Goal: Task Accomplishment & Management: Manage account settings

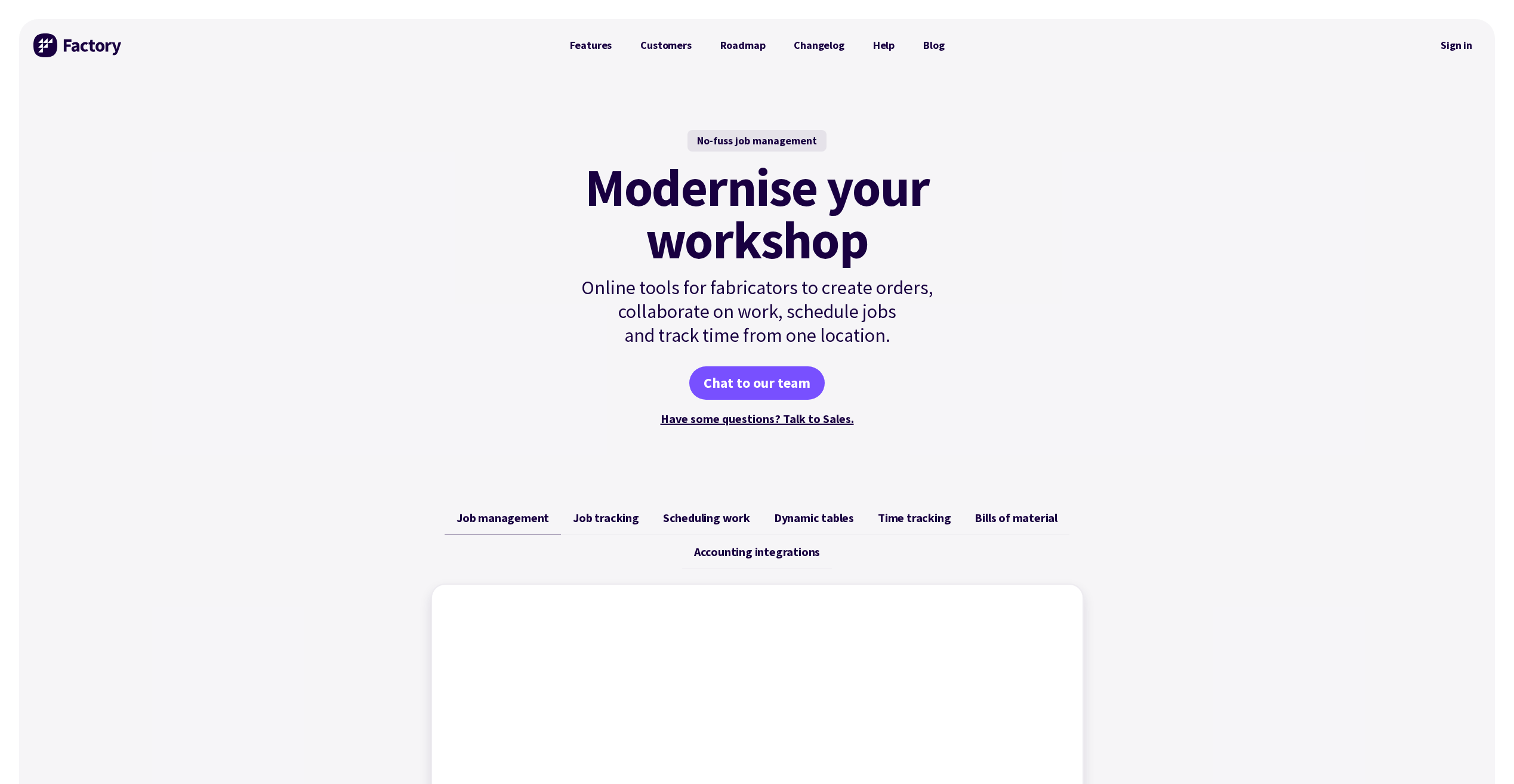
drag, startPoint x: 1441, startPoint y: 50, endPoint x: 1420, endPoint y: 50, distance: 21.0
click at [1441, 50] on link "Sign in" at bounding box center [1456, 45] width 49 height 28
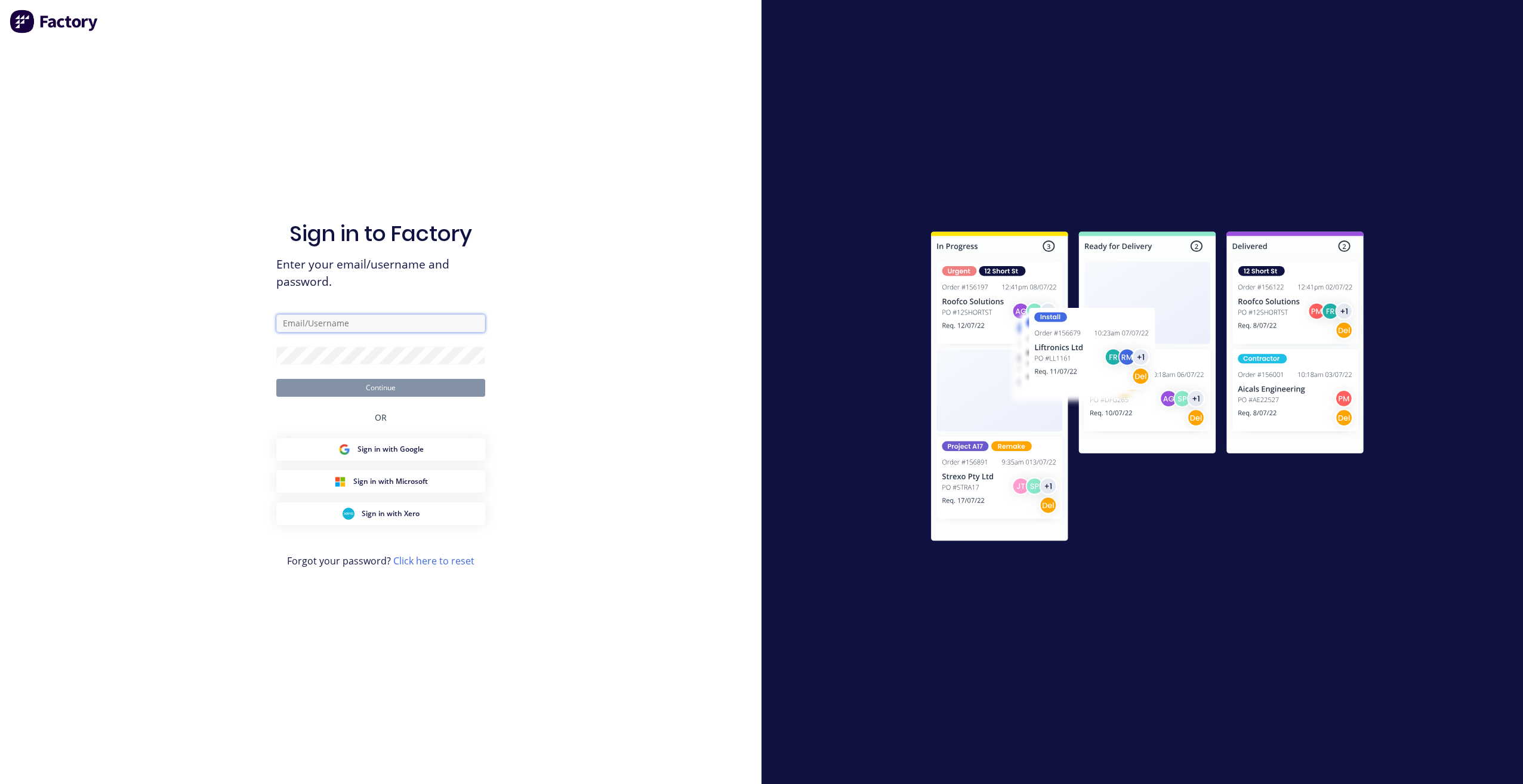
drag, startPoint x: 384, startPoint y: 329, endPoint x: 420, endPoint y: 324, distance: 36.3
click at [385, 328] on input "text" at bounding box center [381, 323] width 209 height 18
click at [645, 284] on div "Sign in to Factory Enter your email/username and password. Continue OR Sign in …" at bounding box center [381, 392] width 762 height 784
drag, startPoint x: 348, startPoint y: 322, endPoint x: 394, endPoint y: 322, distance: 46.0
click at [348, 322] on input "text" at bounding box center [381, 323] width 209 height 18
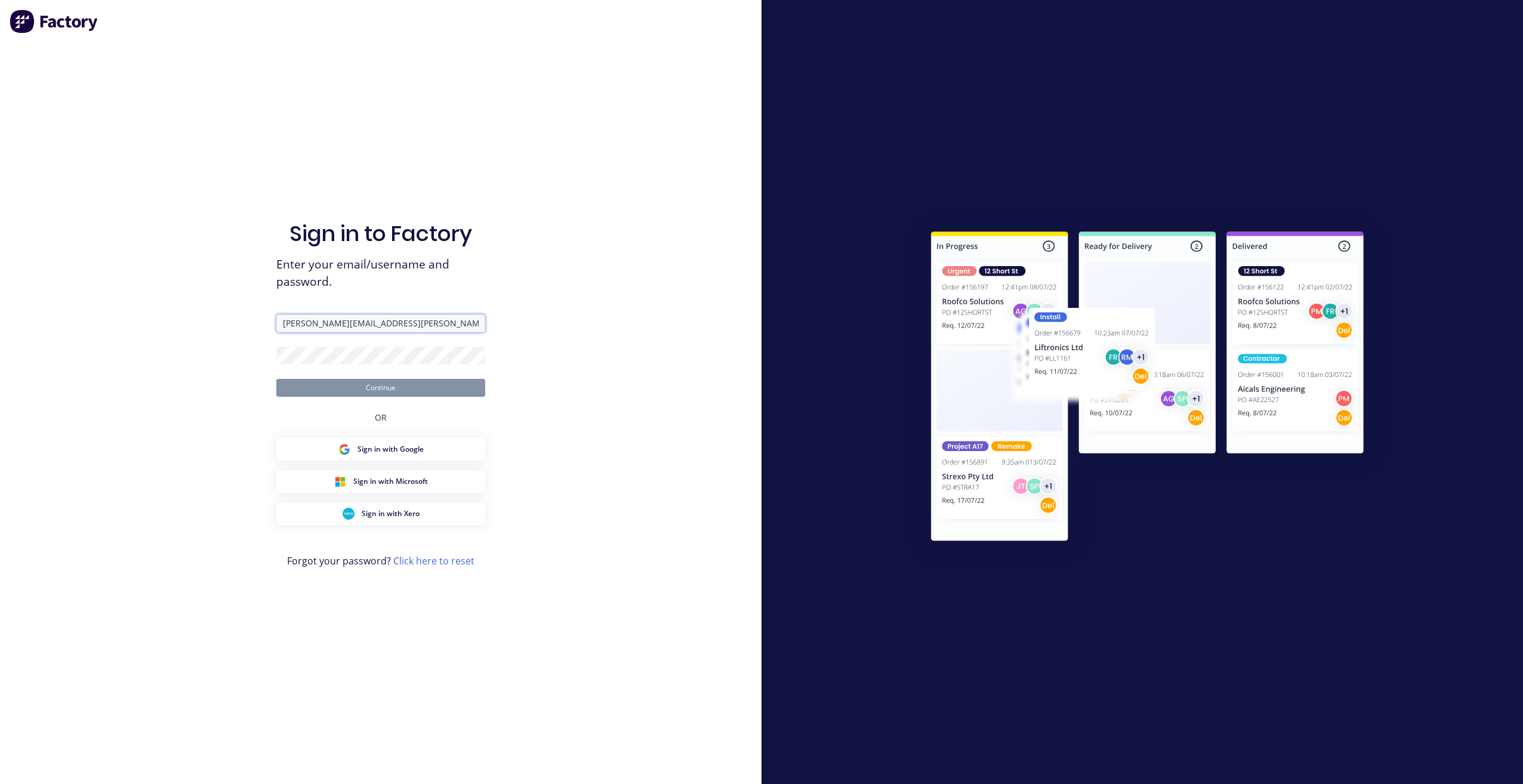
type input "[PERSON_NAME][EMAIL_ADDRESS][PERSON_NAME][DOMAIN_NAME]"
click at [277, 379] on button "Continue" at bounding box center [381, 387] width 209 height 18
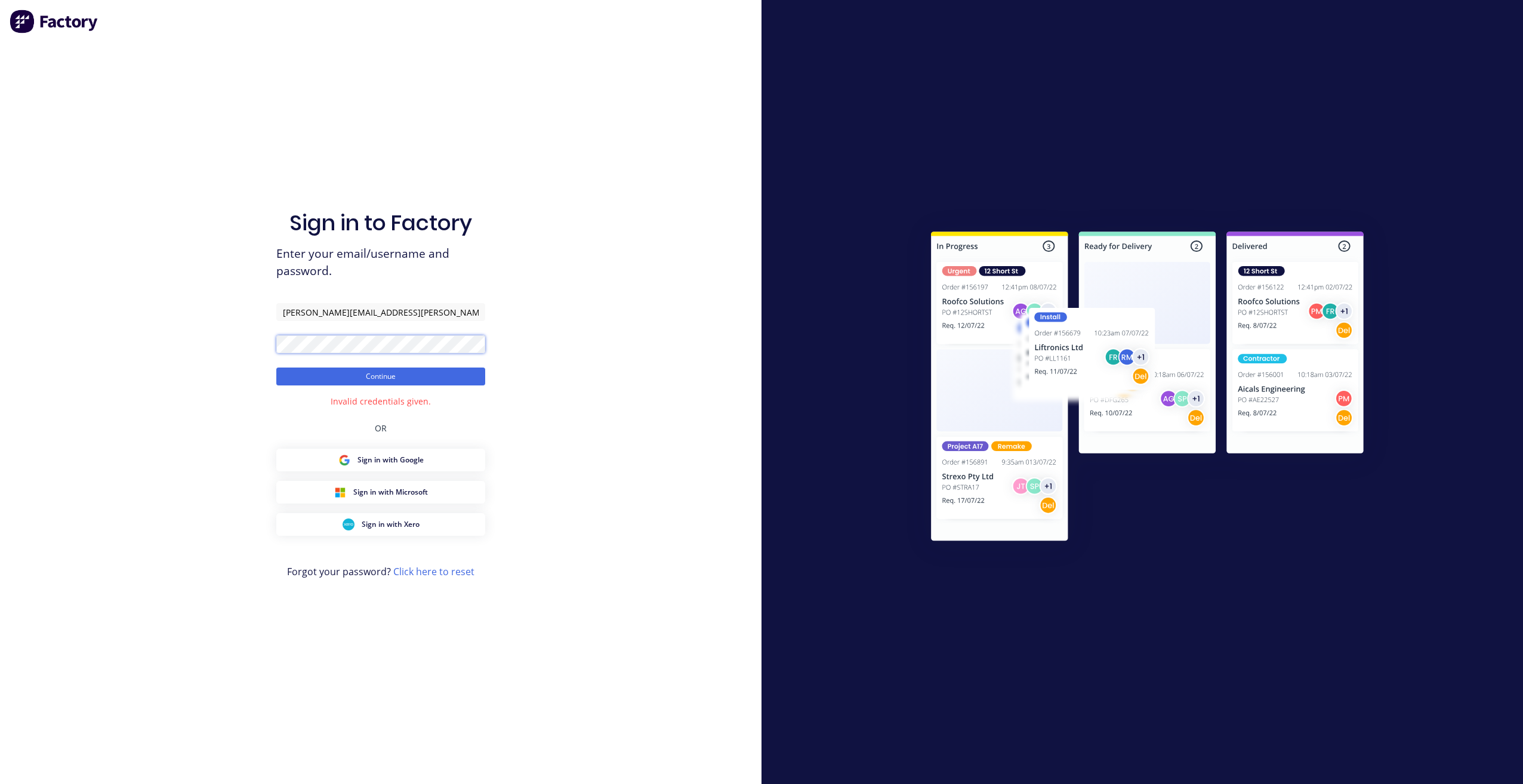
click at [0, 317] on html "Sign in to Factory Enter your email/username and password. [PERSON_NAME][EMAIL_…" at bounding box center [762, 392] width 1523 height 784
click at [277, 367] on button "Continue" at bounding box center [381, 376] width 209 height 18
click at [363, 377] on button "Continue" at bounding box center [381, 376] width 209 height 18
click at [113, 320] on div "Sign in to Factory Enter your email/username and password. [PERSON_NAME][EMAIL_…" at bounding box center [381, 392] width 762 height 784
click at [277, 367] on button "Continue" at bounding box center [381, 376] width 209 height 18
